Goal: Transaction & Acquisition: Register for event/course

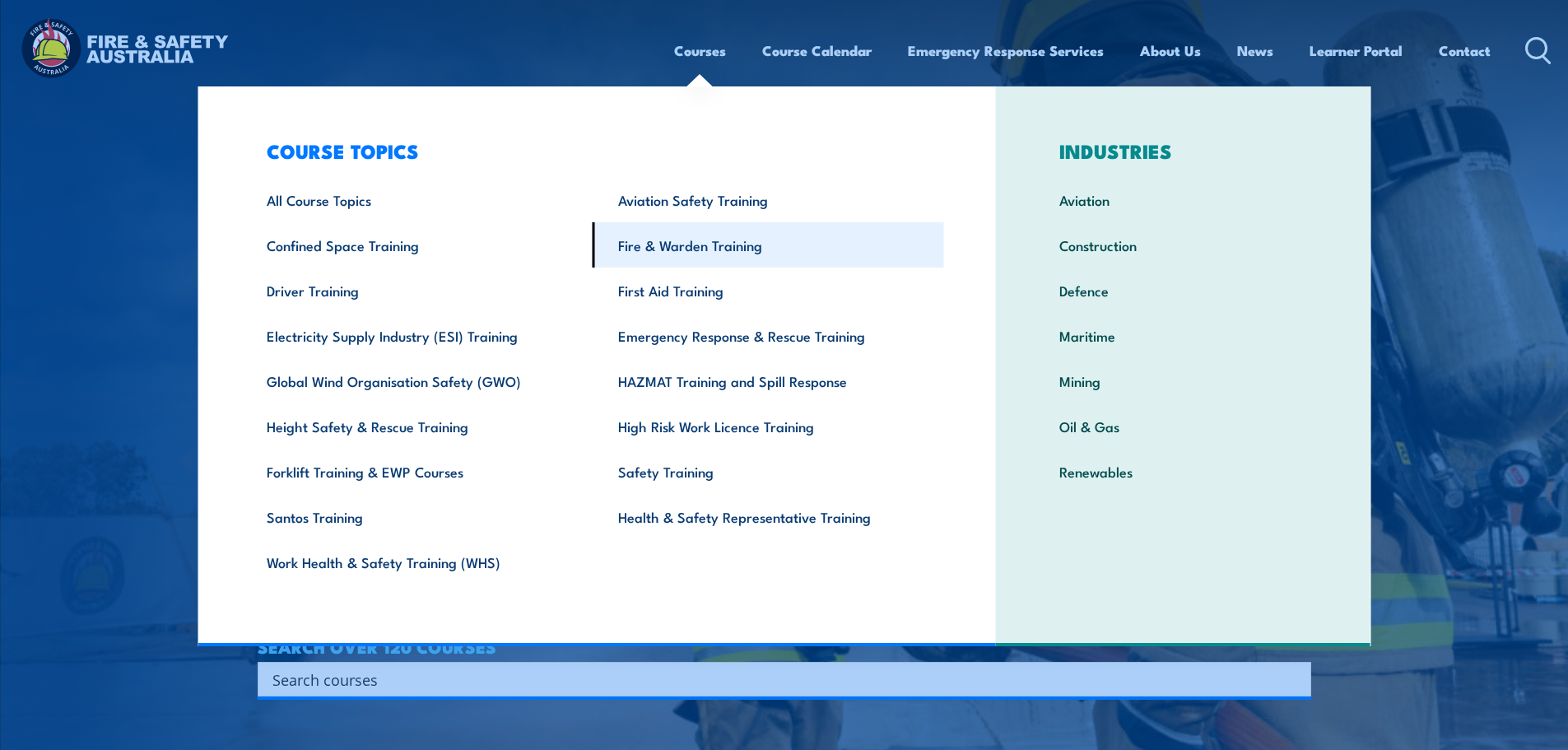
click at [729, 259] on link "Fire & Warden Training" at bounding box center [768, 245] width 352 height 46
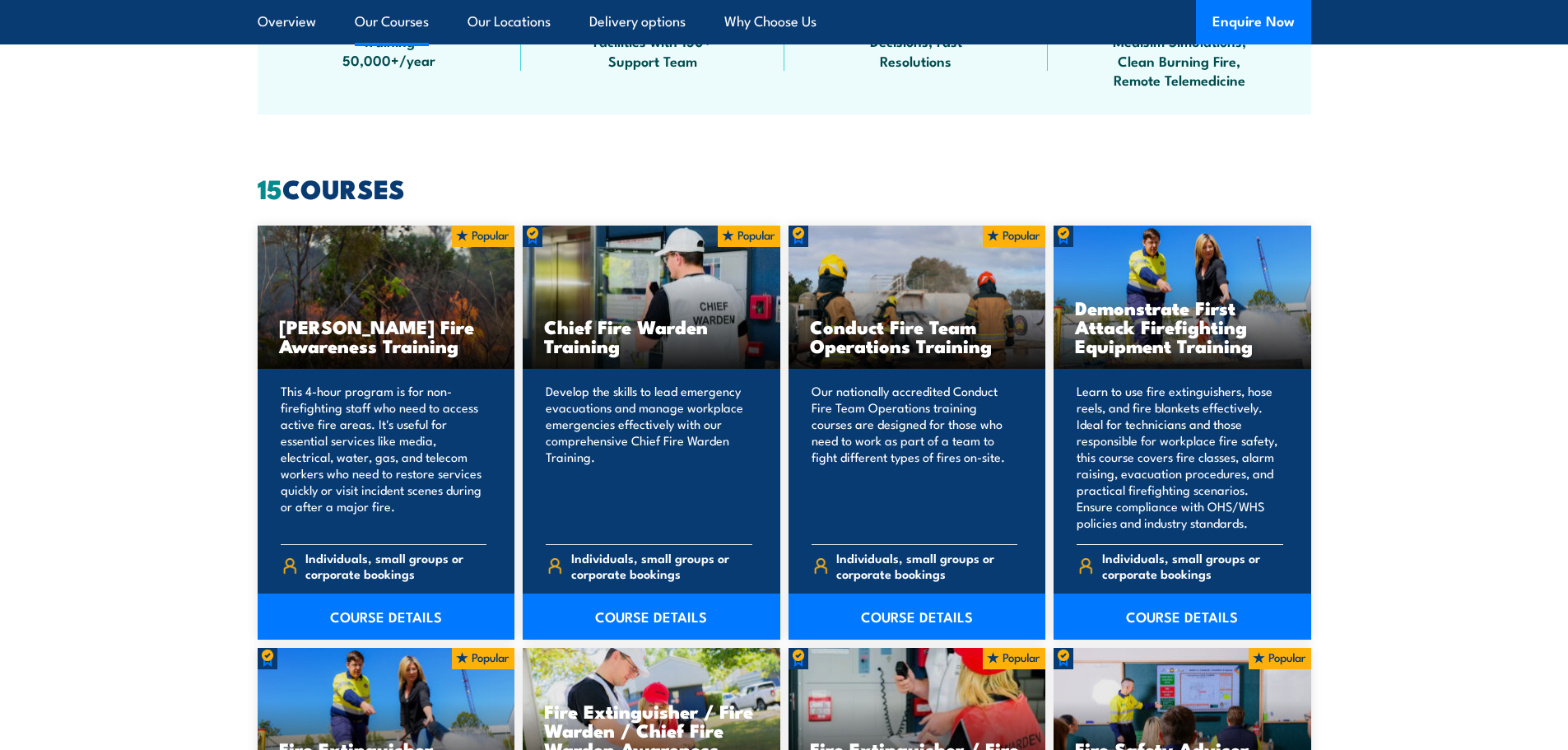
scroll to position [1400, 0]
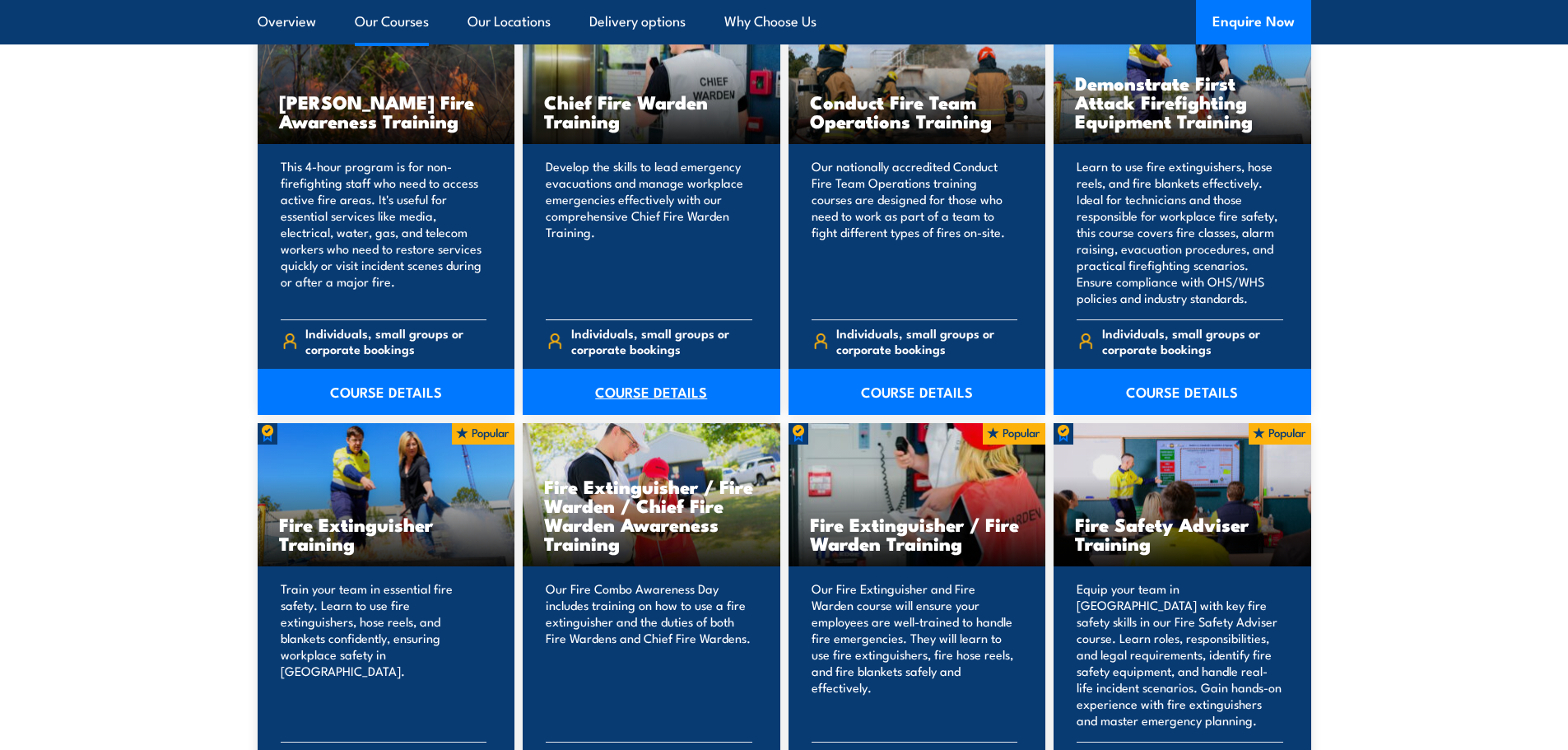
click at [657, 397] on link "COURSE DETAILS" at bounding box center [652, 392] width 258 height 46
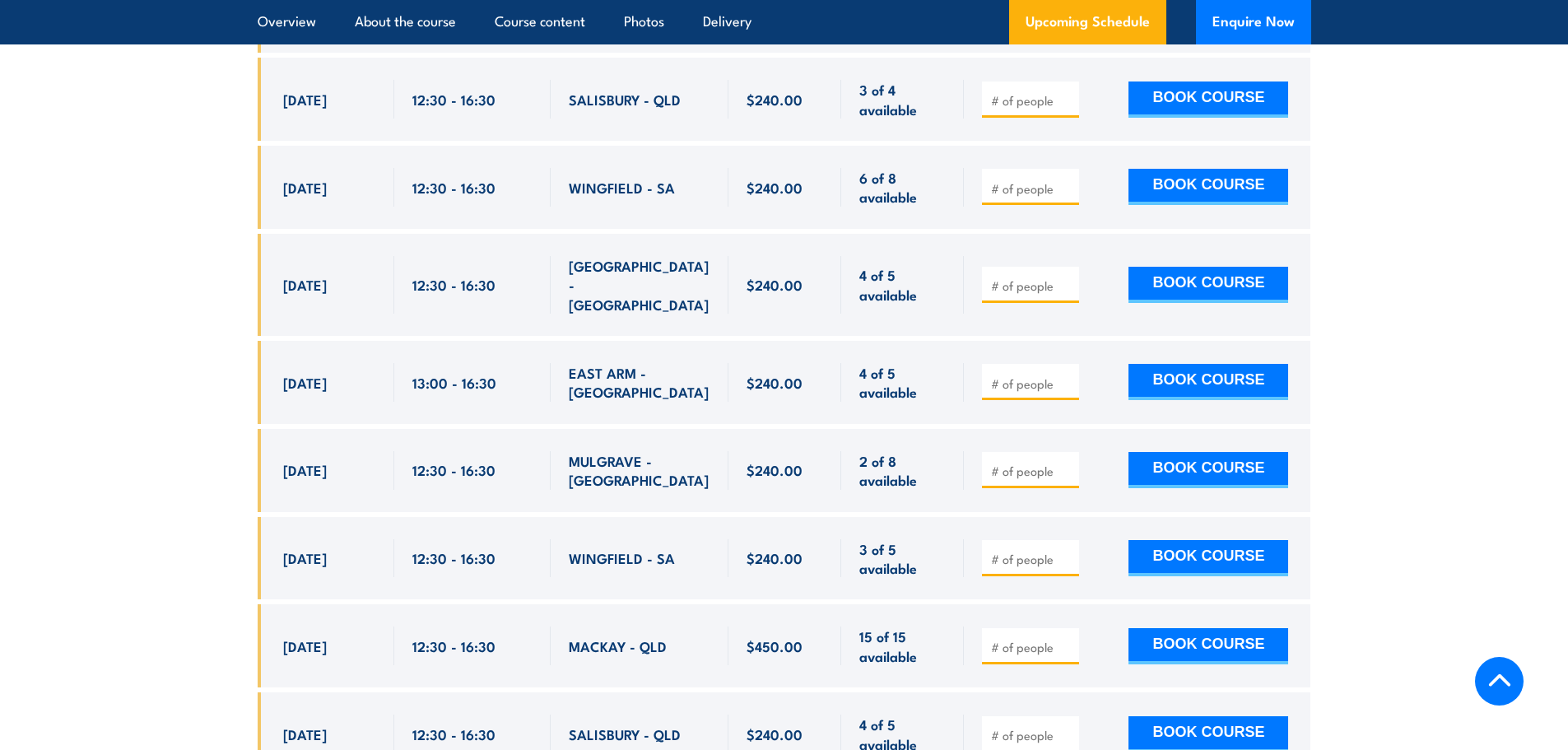
scroll to position [3705, 0]
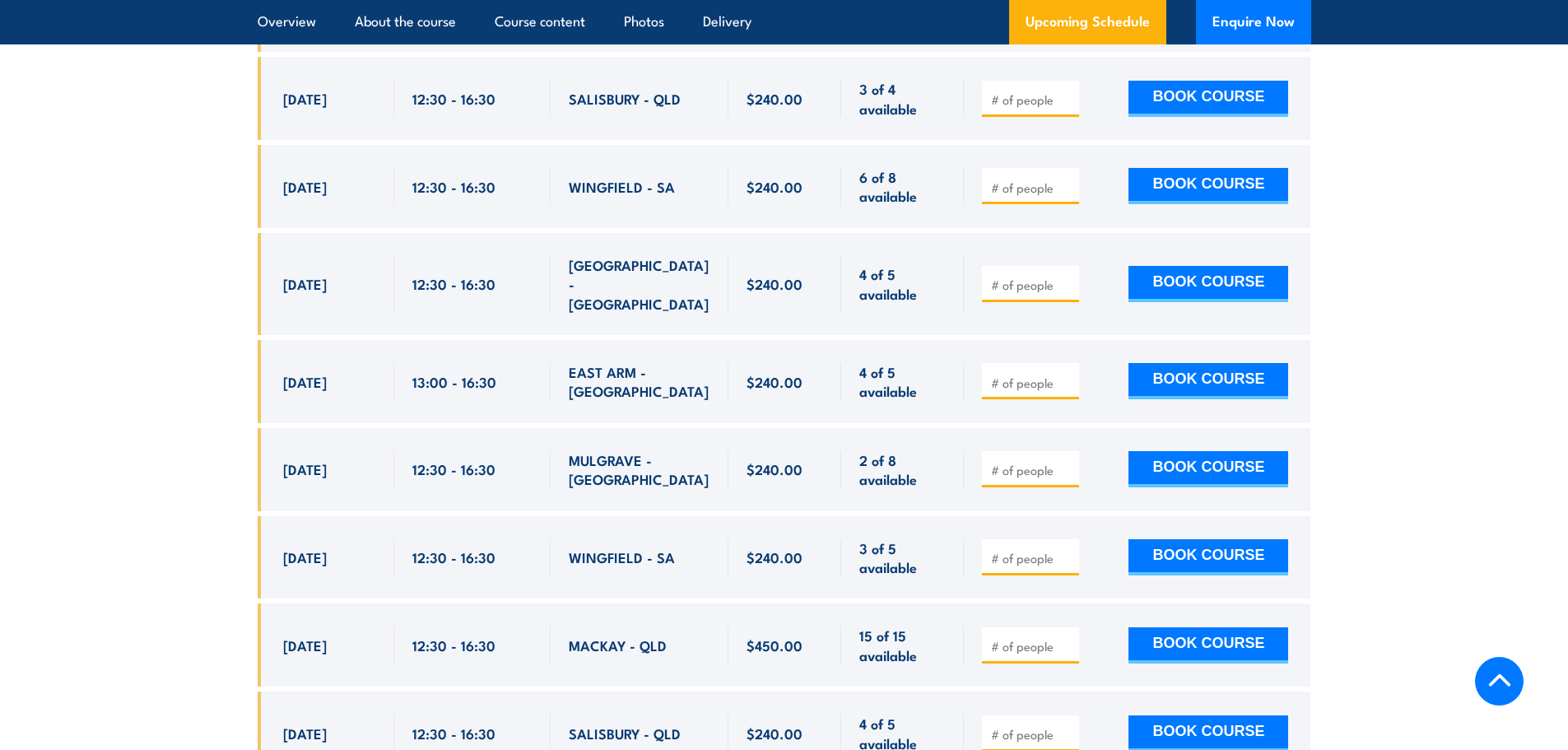
click at [1001, 363] on div at bounding box center [1030, 381] width 97 height 36
click at [1001, 375] on input "number" at bounding box center [1032, 383] width 83 height 16
type input "1"
click at [1189, 363] on button "BOOK COURSE" at bounding box center [1209, 381] width 160 height 36
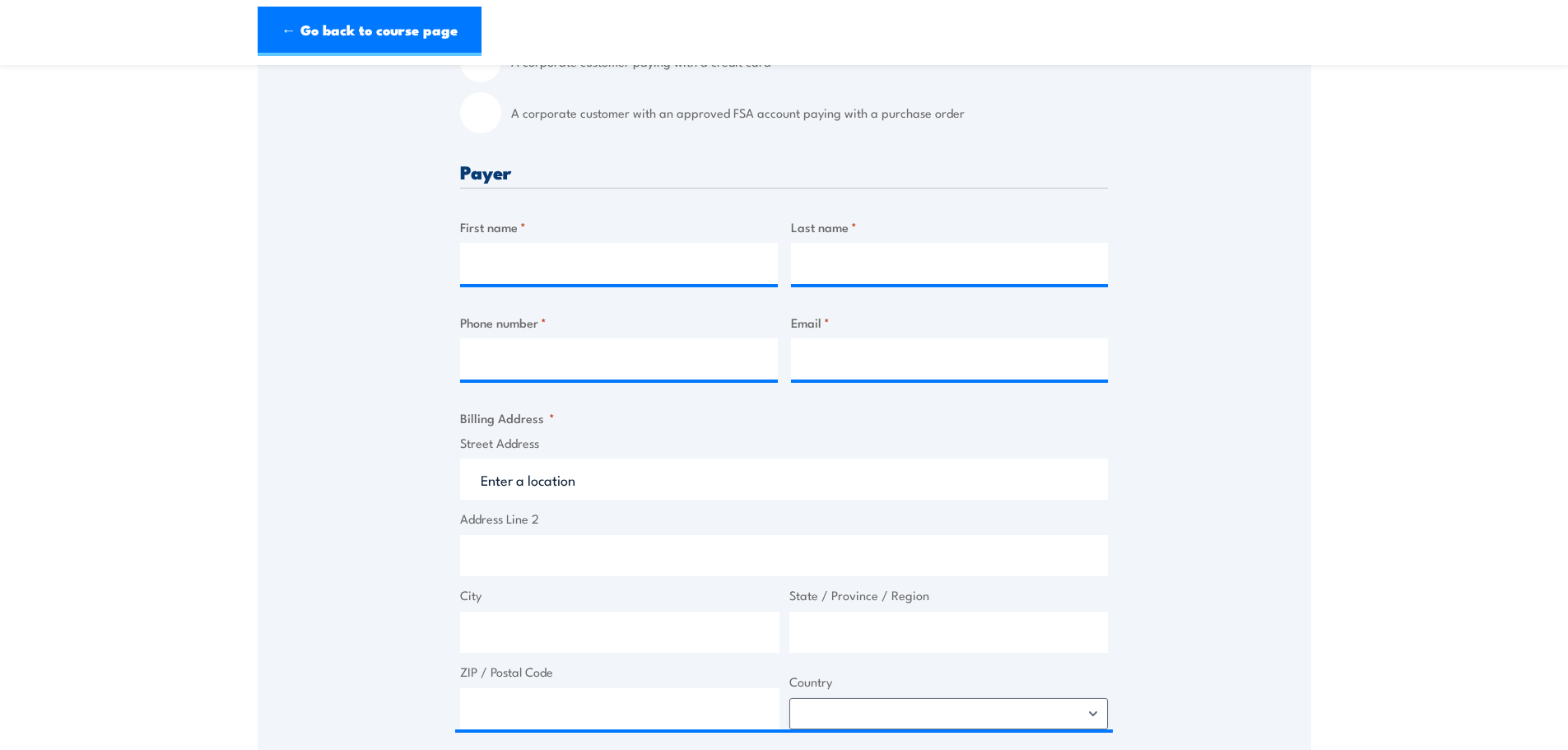
scroll to position [412, 0]
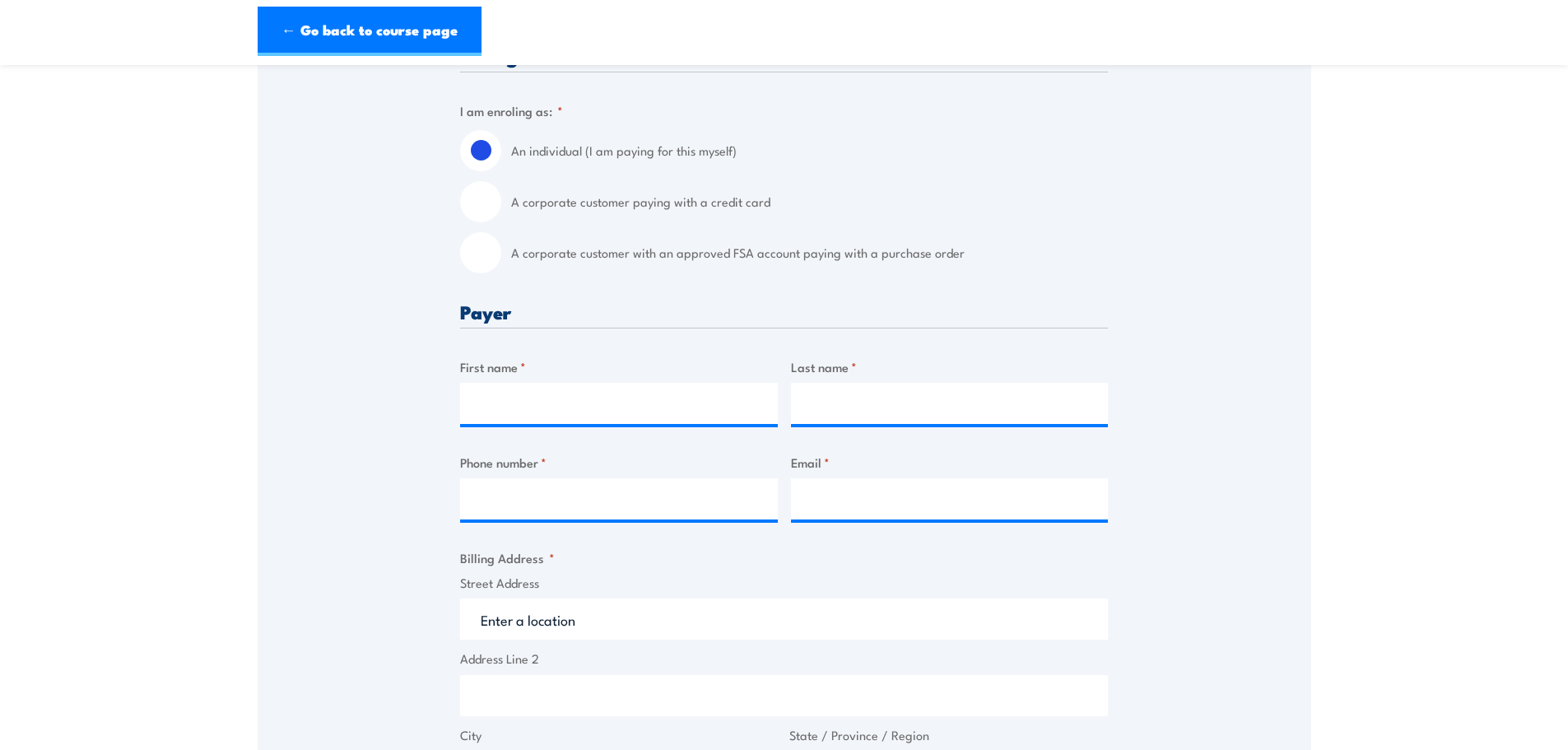
click at [567, 255] on label "A corporate customer with an approved FSA account paying with a purchase order" at bounding box center [810, 253] width 597 height 41
click at [501, 255] on input "A corporate customer with an approved FSA account paying with a purchase order" at bounding box center [481, 253] width 41 height 41
radio input "true"
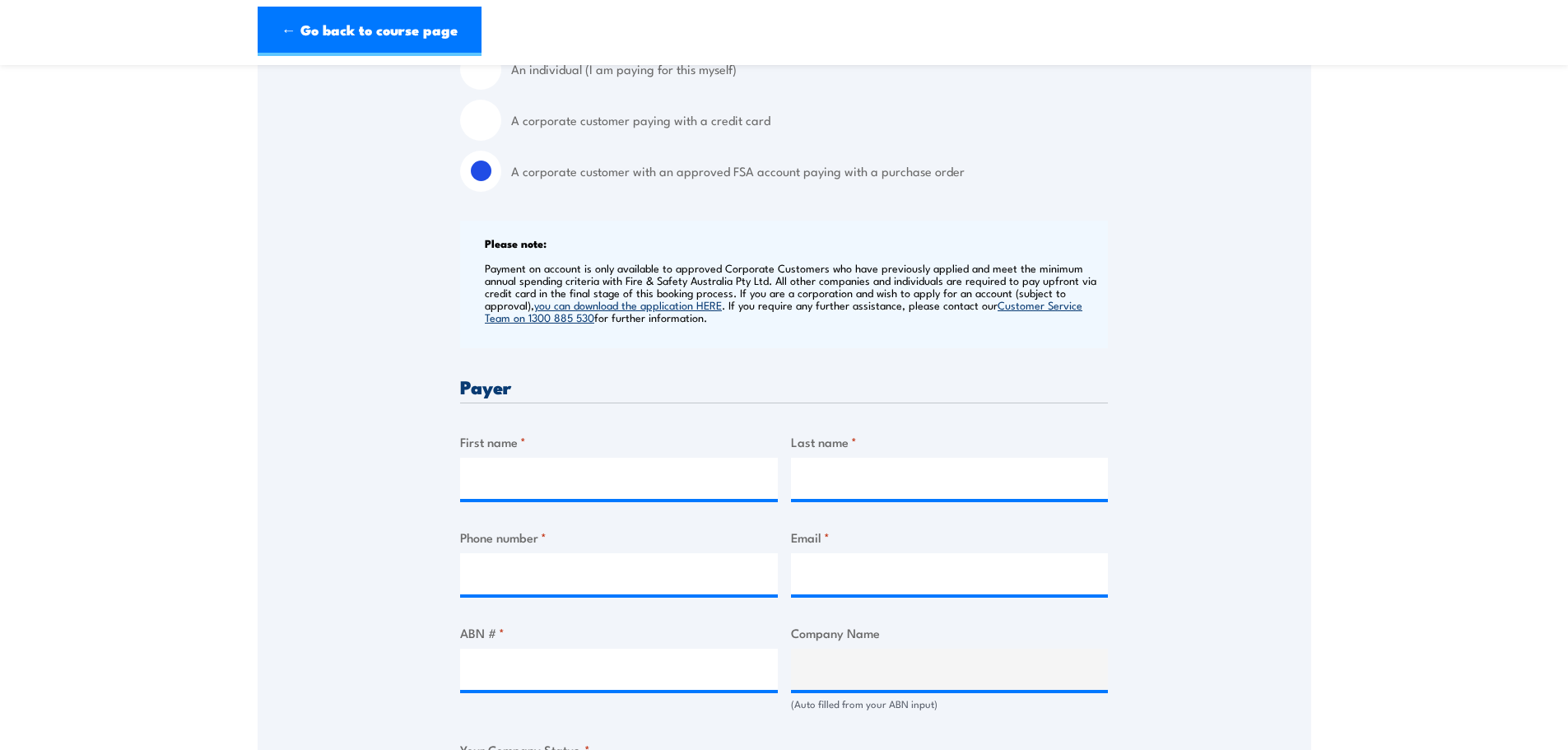
scroll to position [659, 0]
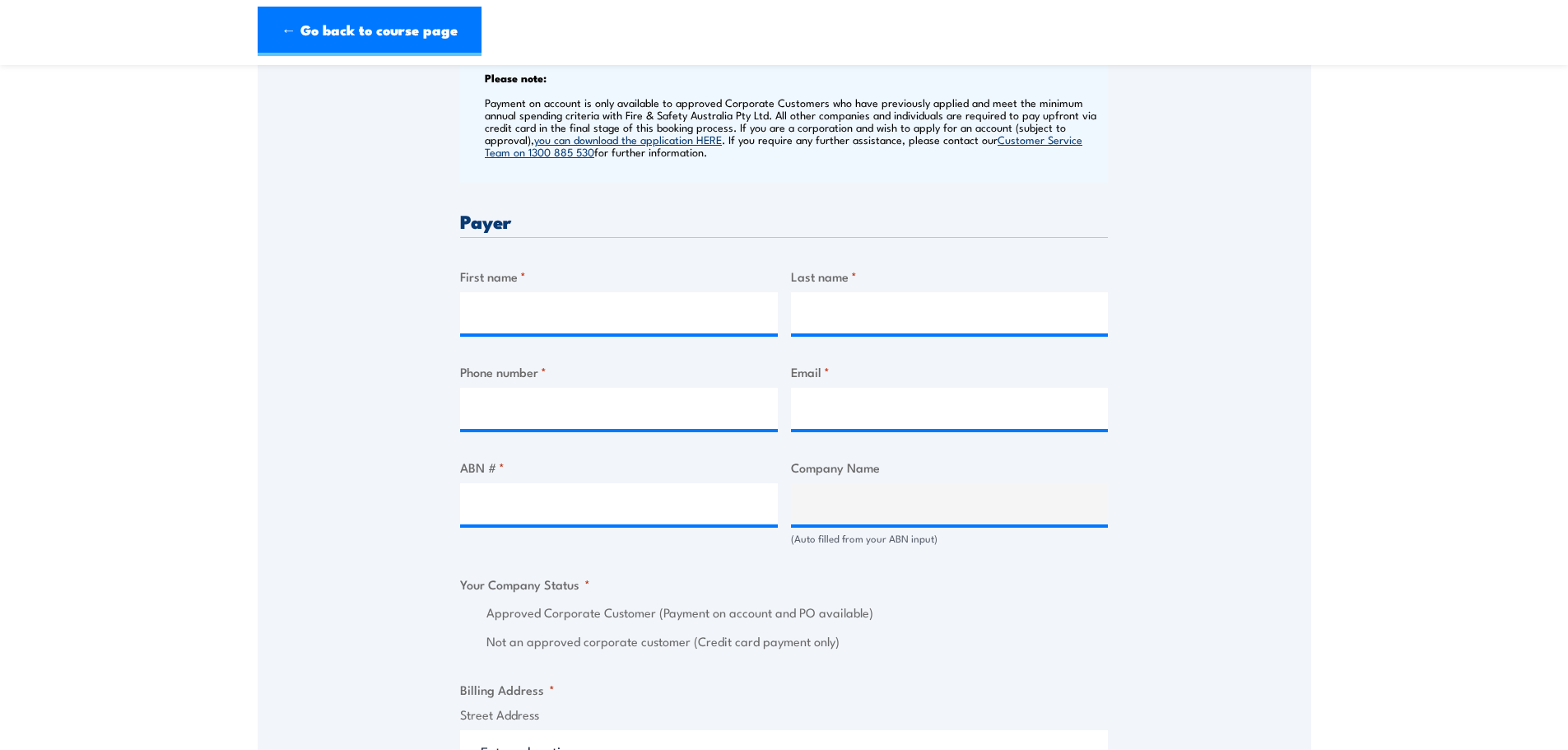
click at [521, 532] on div "ABN # *" at bounding box center [619, 501] width 318 height 88
click at [524, 507] on input "ABN # *" at bounding box center [619, 504] width 318 height 41
type input "61003245298"
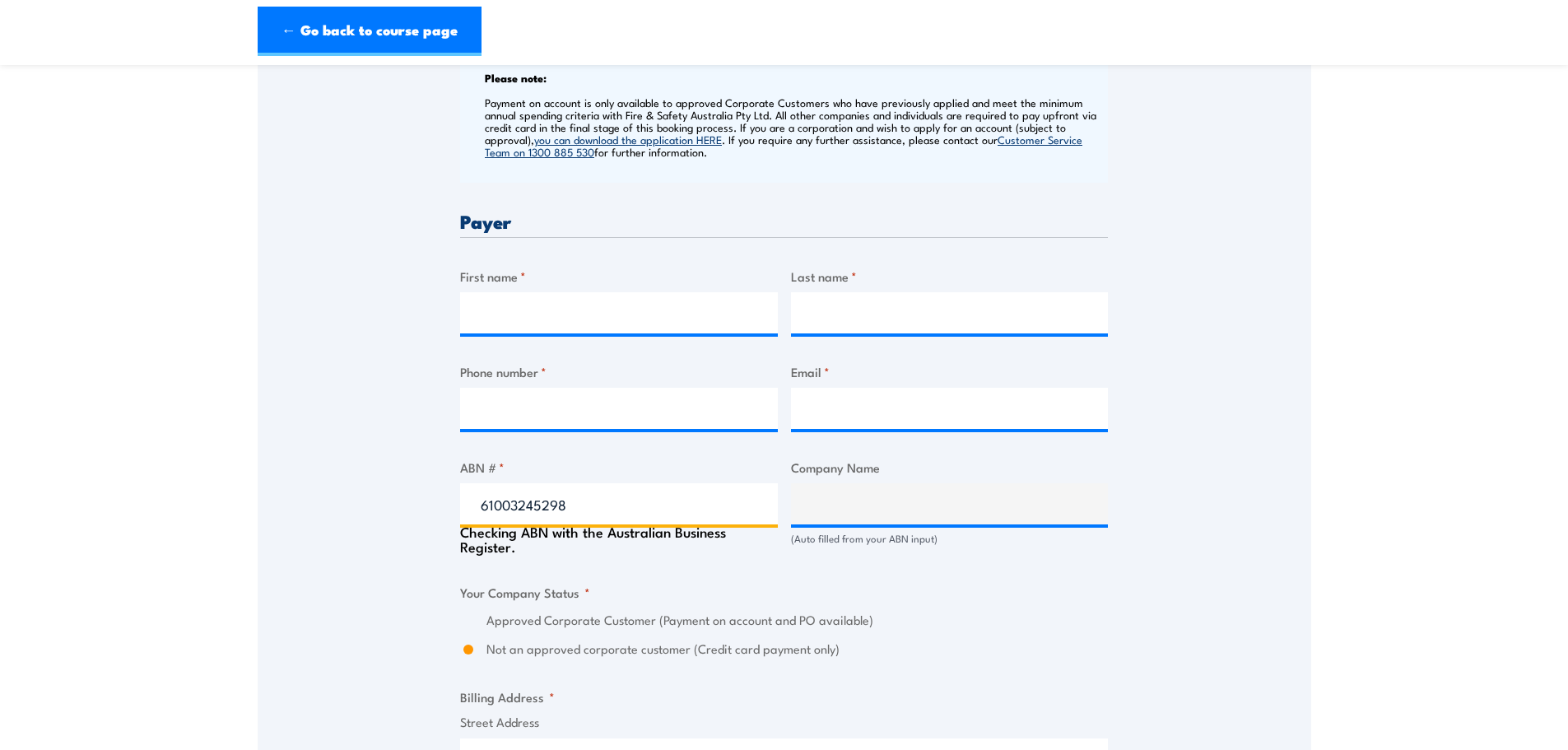
type input "ACN 003 245 298 PTY LTD"
radio input "true"
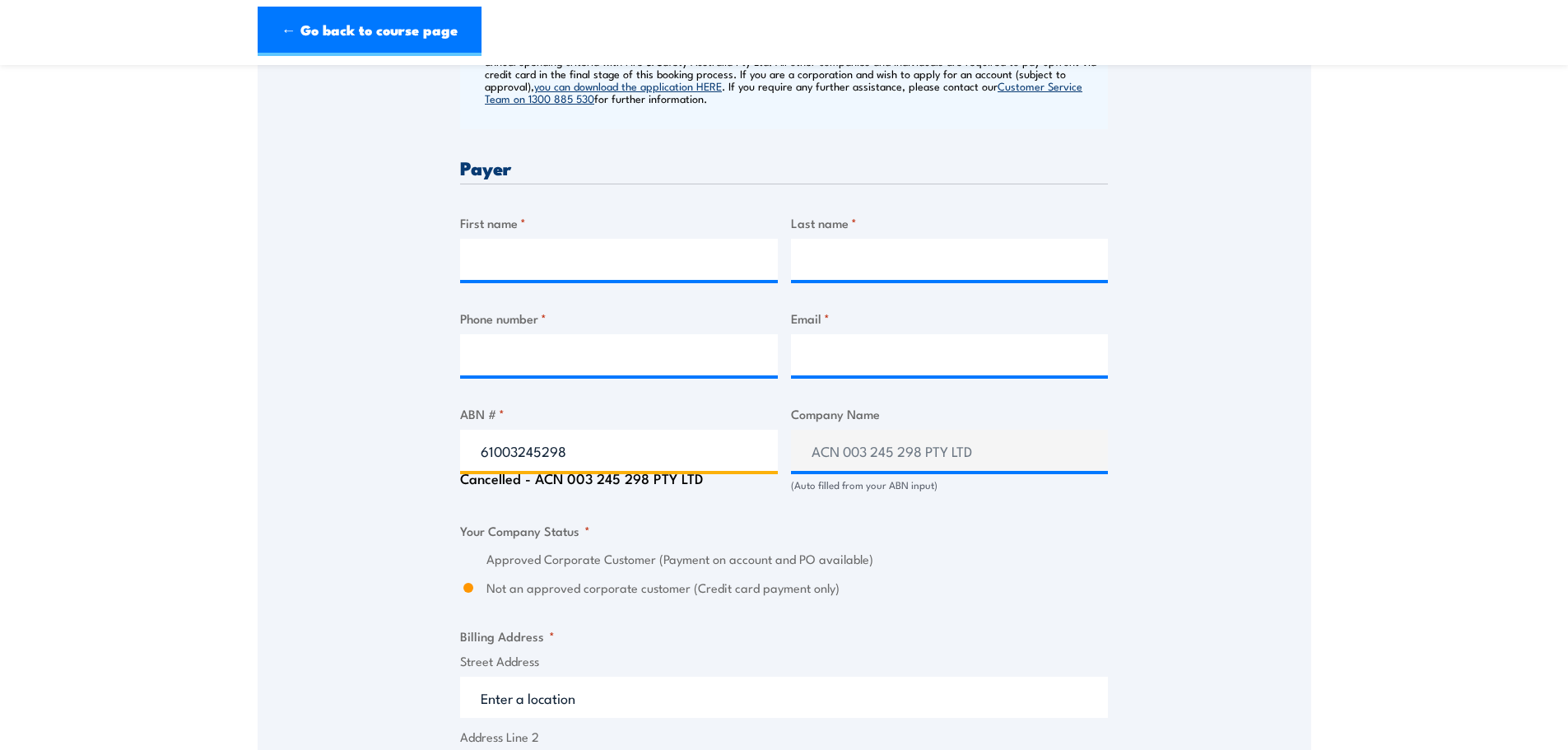
scroll to position [823, 0]
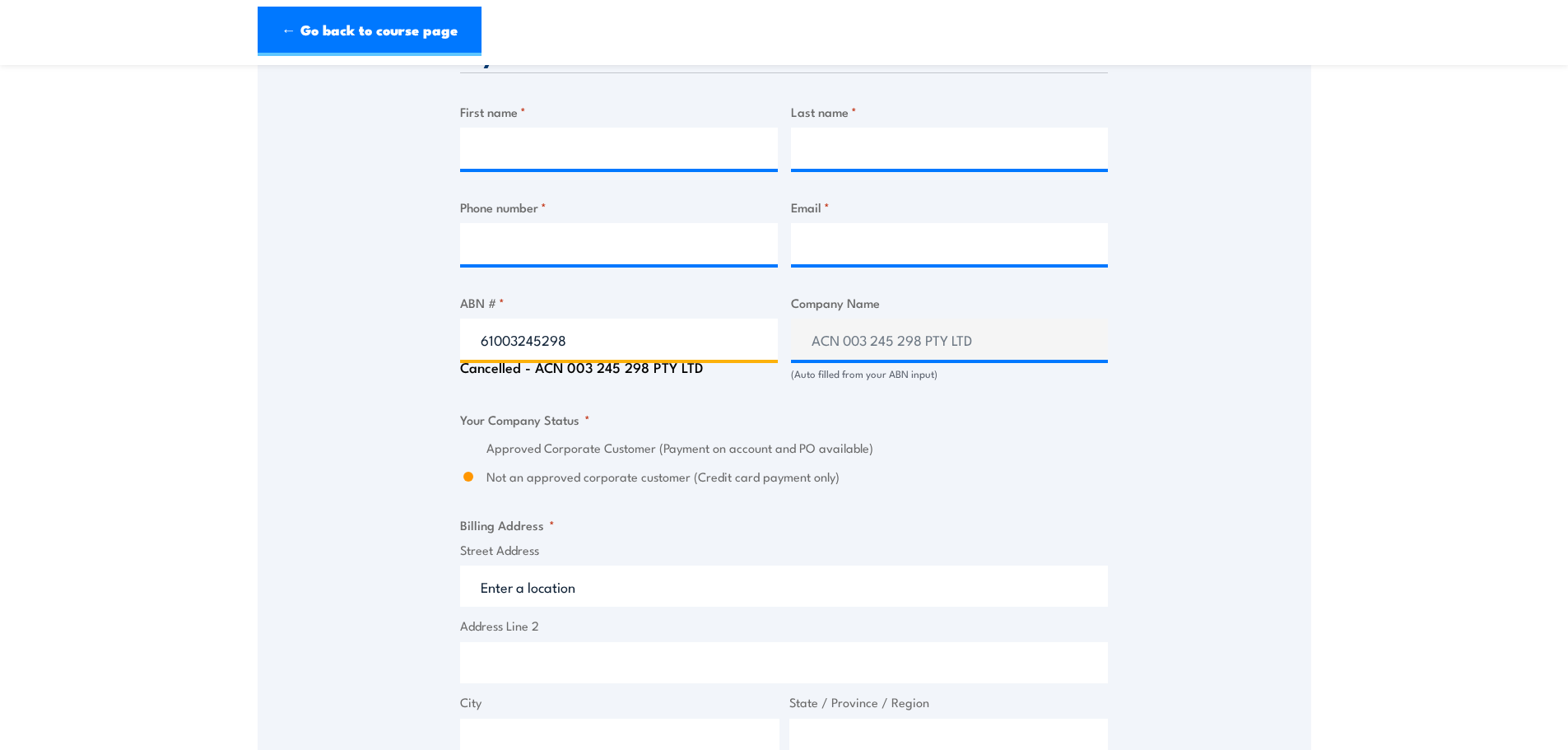
type input "61003245298"
